Goal: Information Seeking & Learning: Learn about a topic

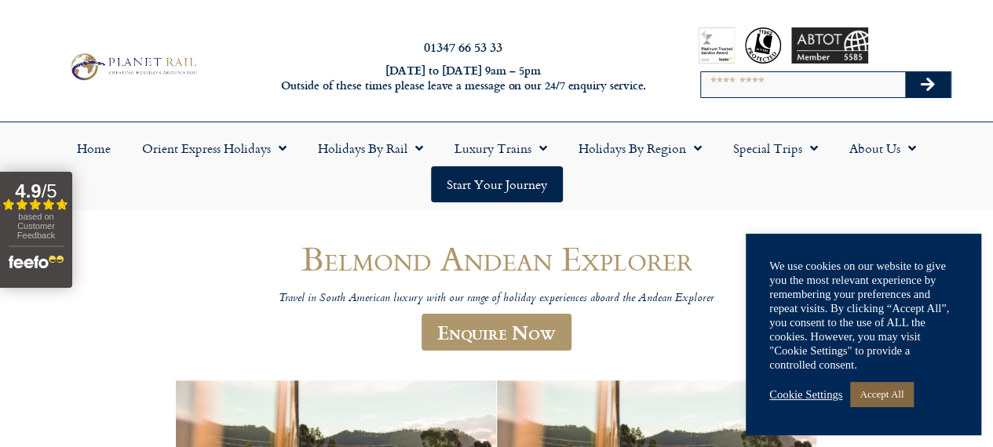
click at [904, 399] on link "Accept All" at bounding box center [881, 394] width 63 height 24
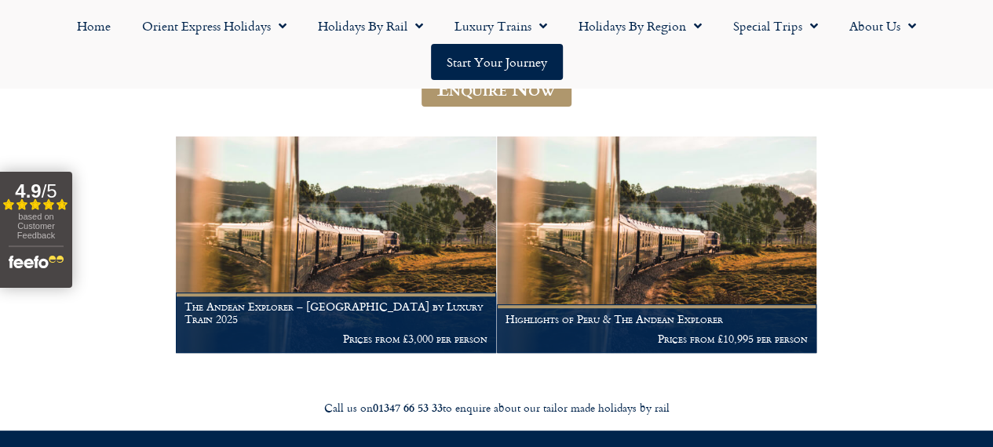
scroll to position [238, 0]
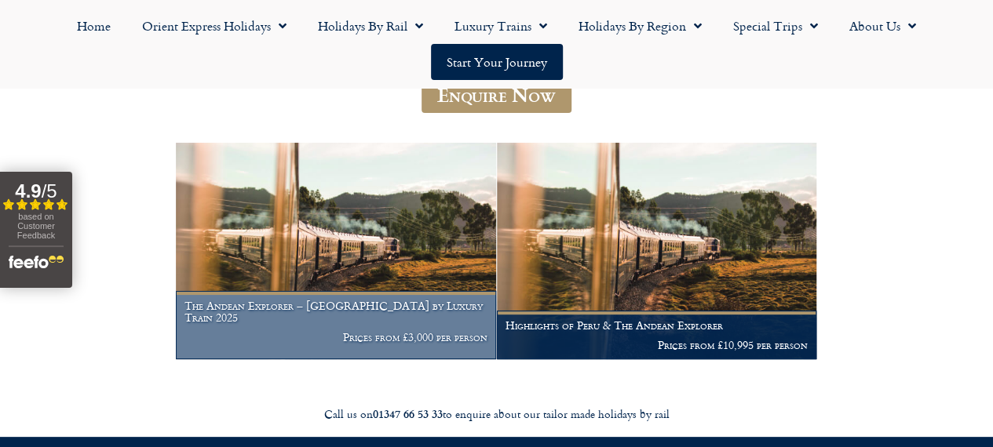
click at [353, 280] on img at bounding box center [335, 251] width 319 height 217
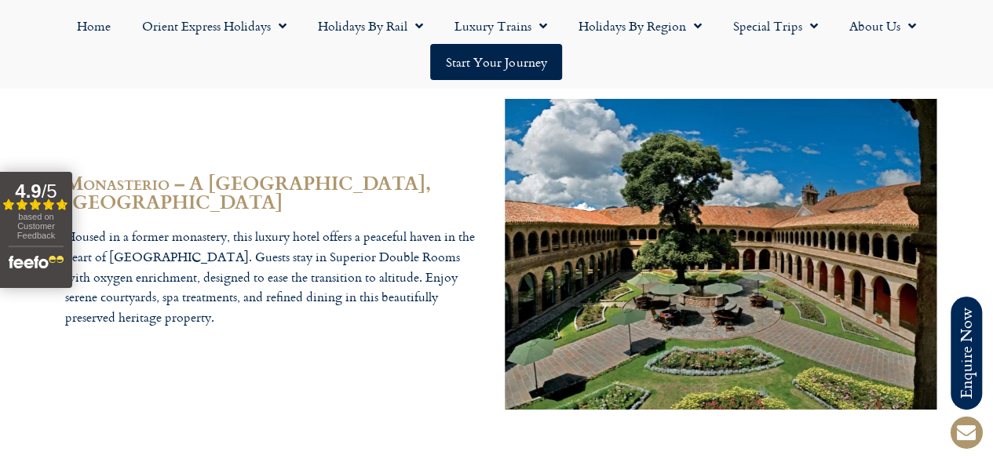
scroll to position [5493, 0]
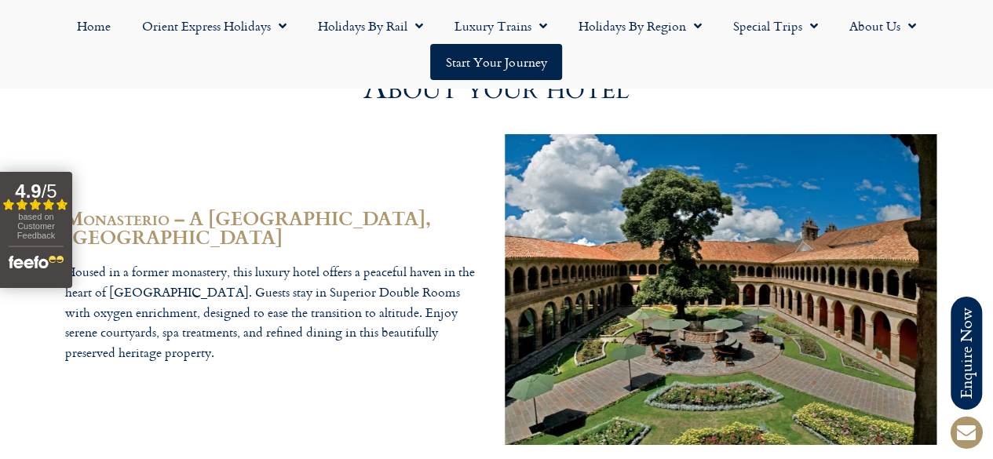
drag, startPoint x: 998, startPoint y: 25, endPoint x: 1002, endPoint y: 374, distance: 349.2
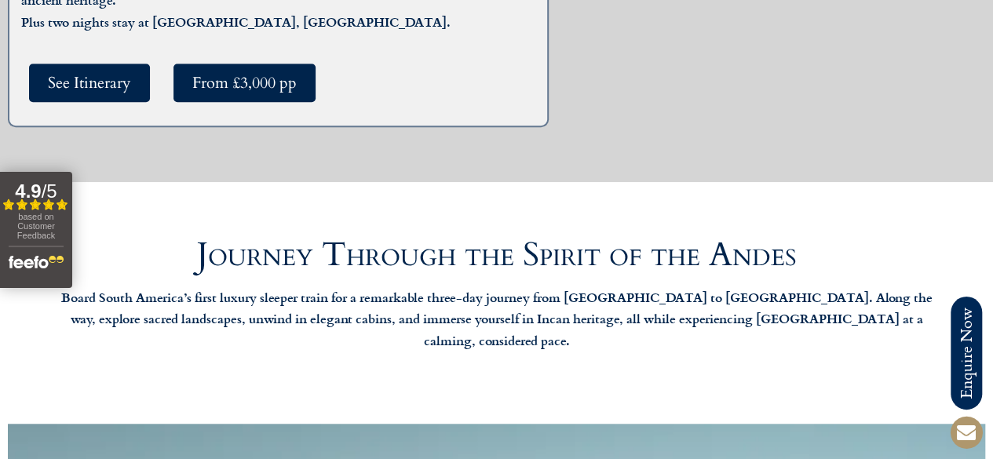
scroll to position [0, 0]
